Goal: Task Accomplishment & Management: Manage account settings

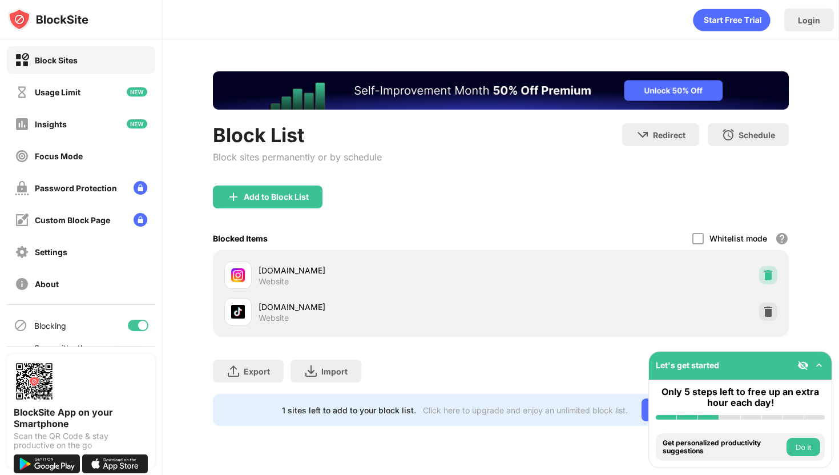
click at [771, 275] on img at bounding box center [768, 275] width 11 height 11
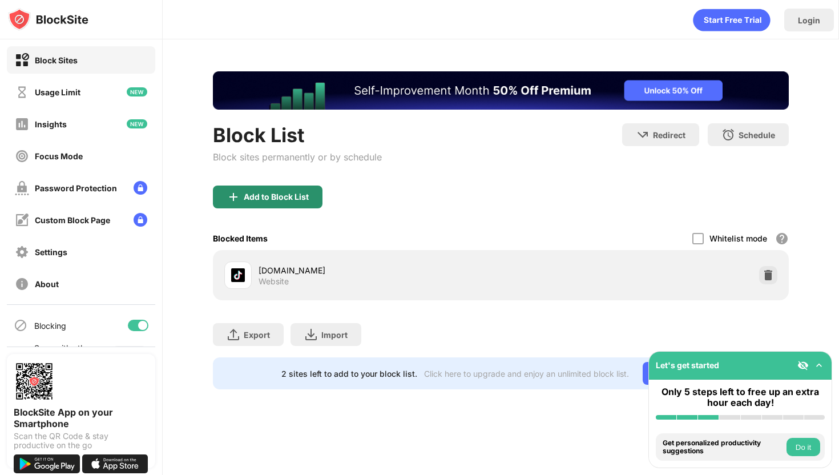
click at [257, 199] on div "Add to Block List" at bounding box center [276, 196] width 65 height 9
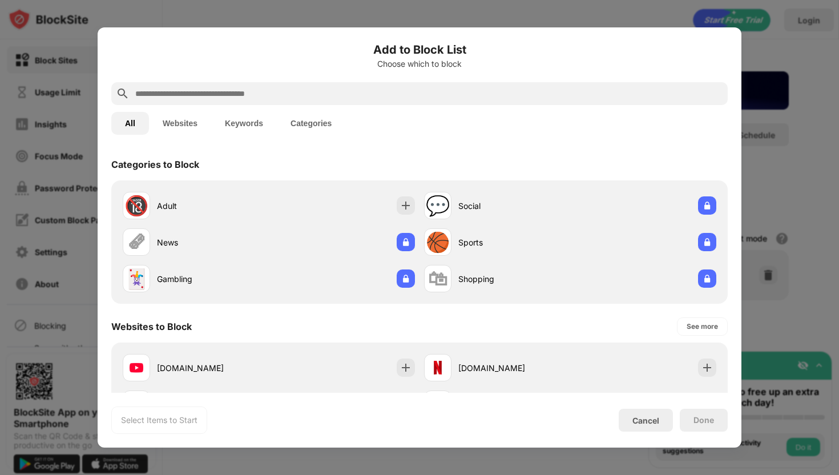
click at [274, 91] on input "text" at bounding box center [428, 94] width 589 height 14
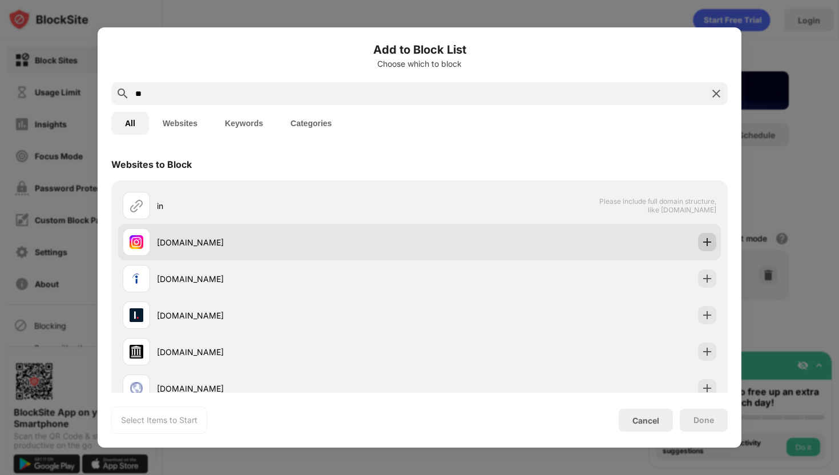
type input "**"
click at [698, 238] on div at bounding box center [707, 242] width 18 height 18
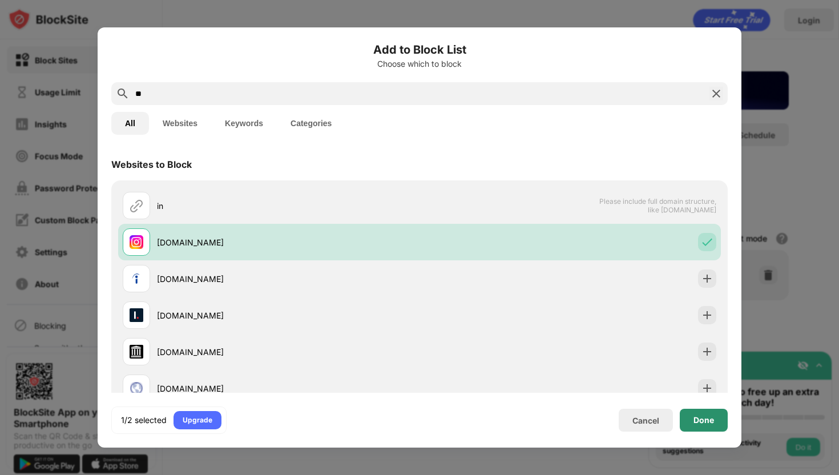
click at [720, 420] on div "Done" at bounding box center [704, 420] width 48 height 23
